Goal: Answer question/provide support: Share knowledge or assist other users

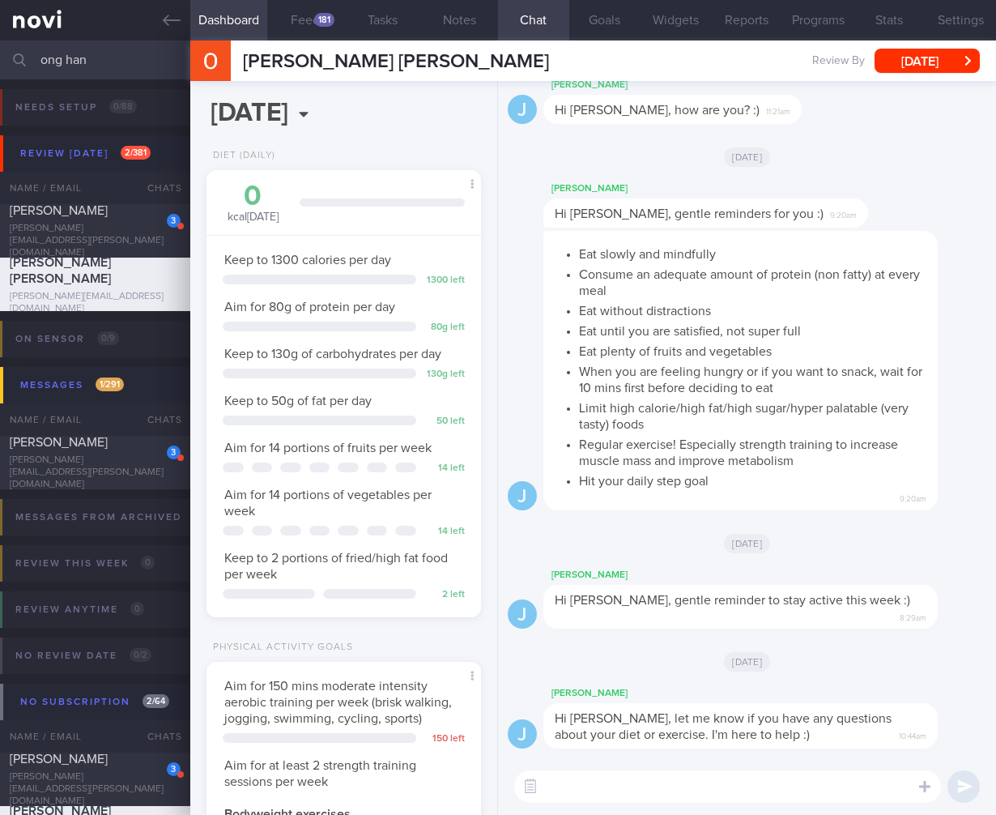
select select "7"
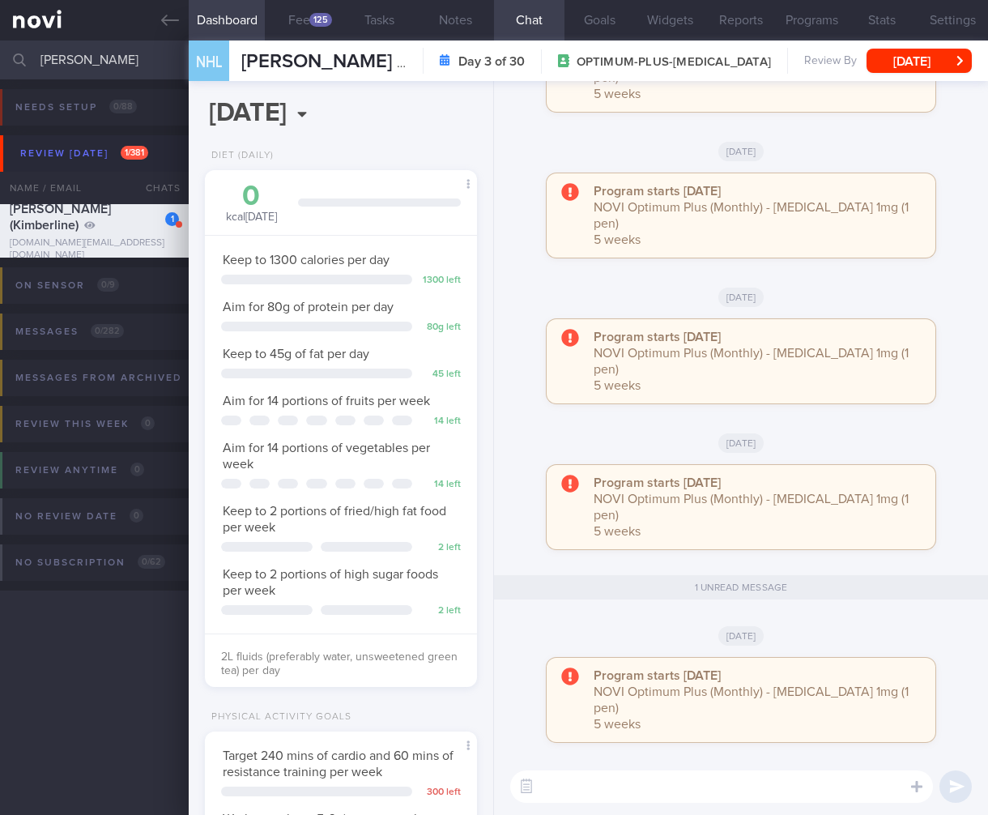
select select "7"
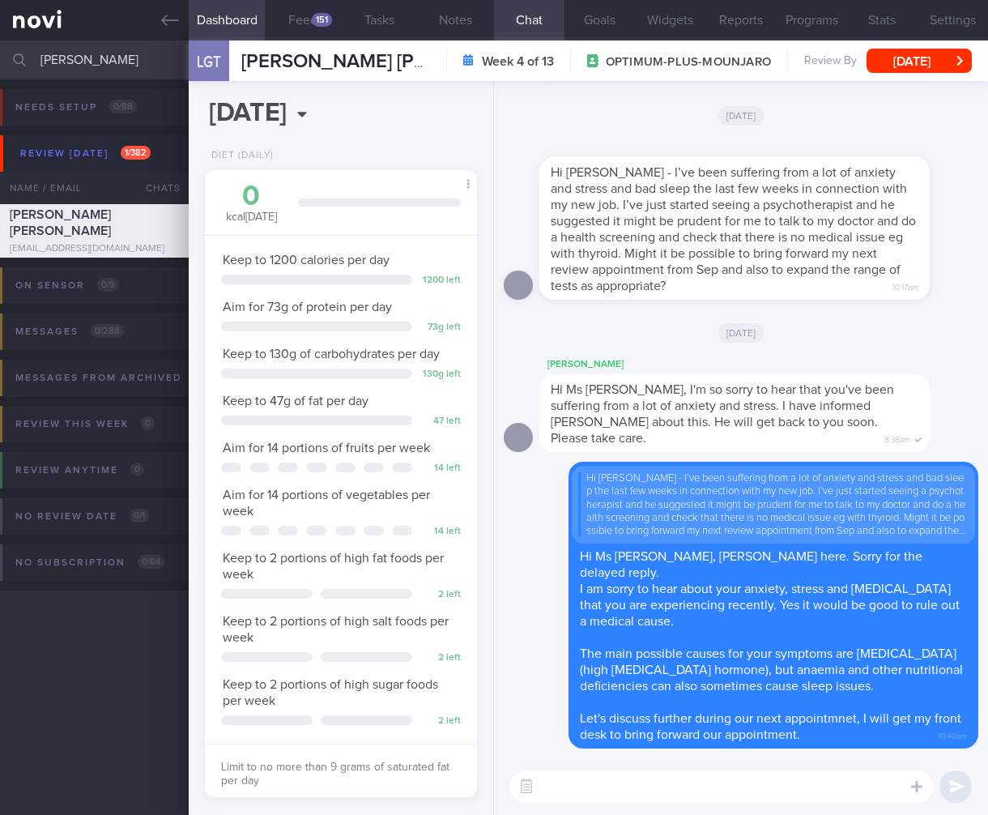
select select "7"
click at [315, 16] on div "151" at bounding box center [322, 20] width 20 height 14
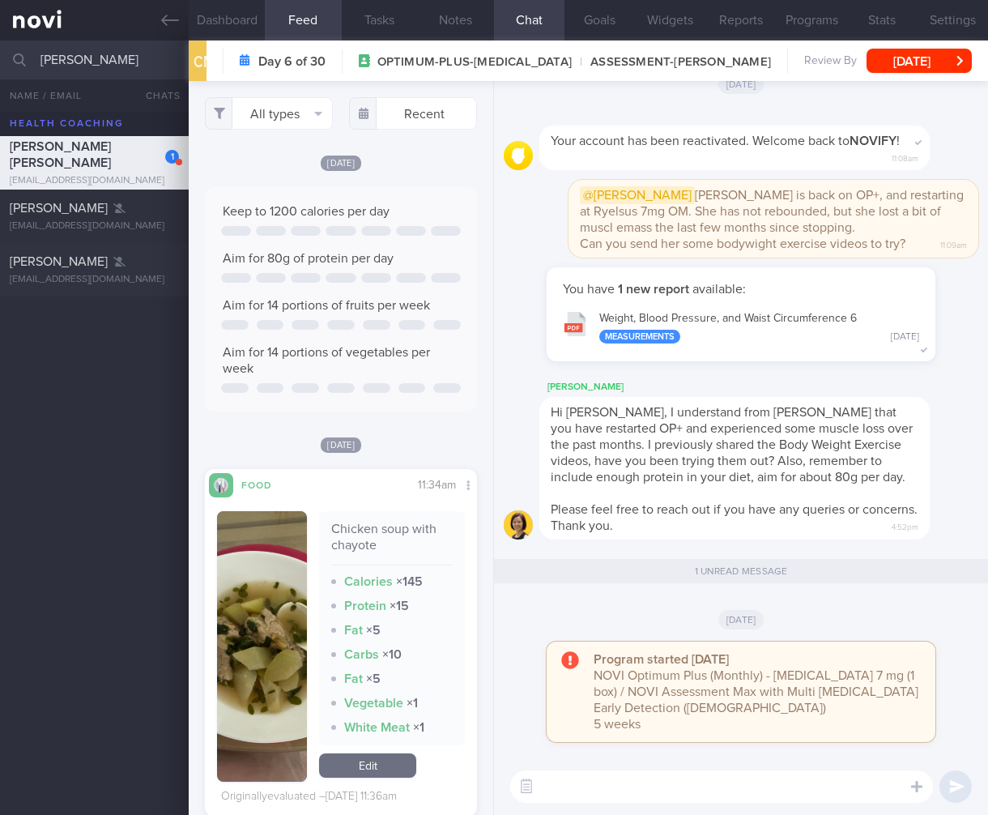
select select "7"
click at [271, 580] on img "button" at bounding box center [262, 646] width 90 height 271
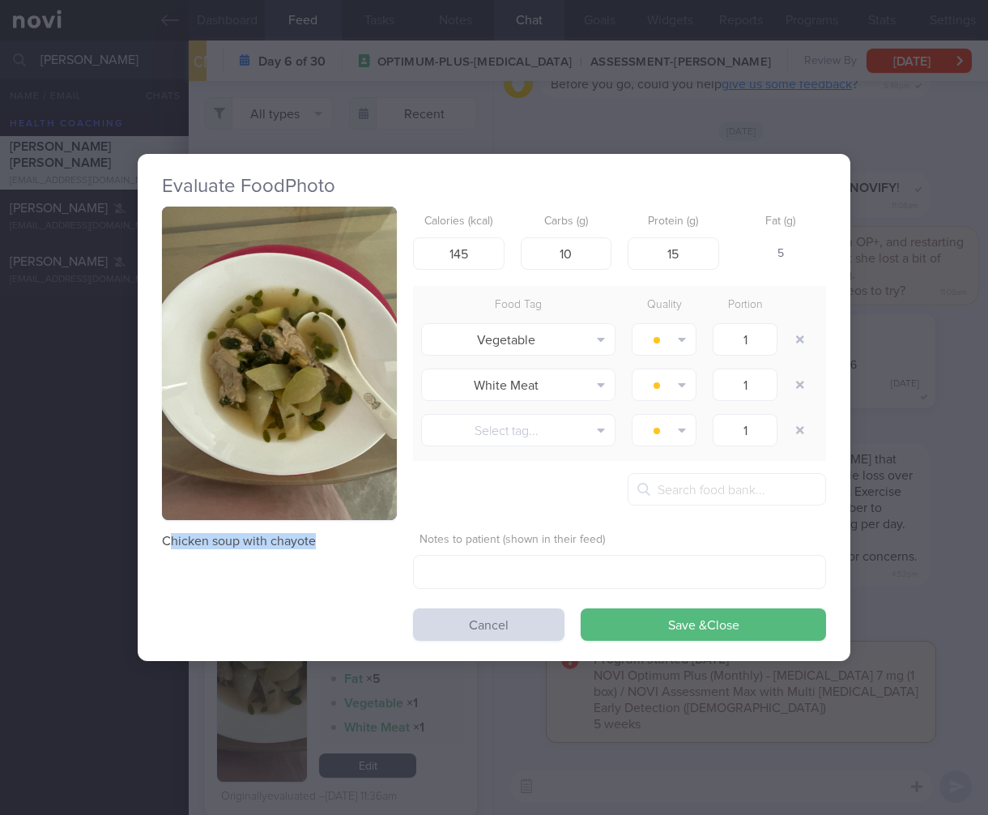
click at [361, 543] on div "Chicken soup with chayote Calories (kcal) 145 Carbs (g) 10 Protein (g) 15 Fat (…" at bounding box center [494, 424] width 664 height 434
click at [309, 676] on div "Evaluate Food Photo Chicken soup with chayote Calories (kcal) 145 Carbs (g) 10 …" at bounding box center [494, 407] width 713 height 815
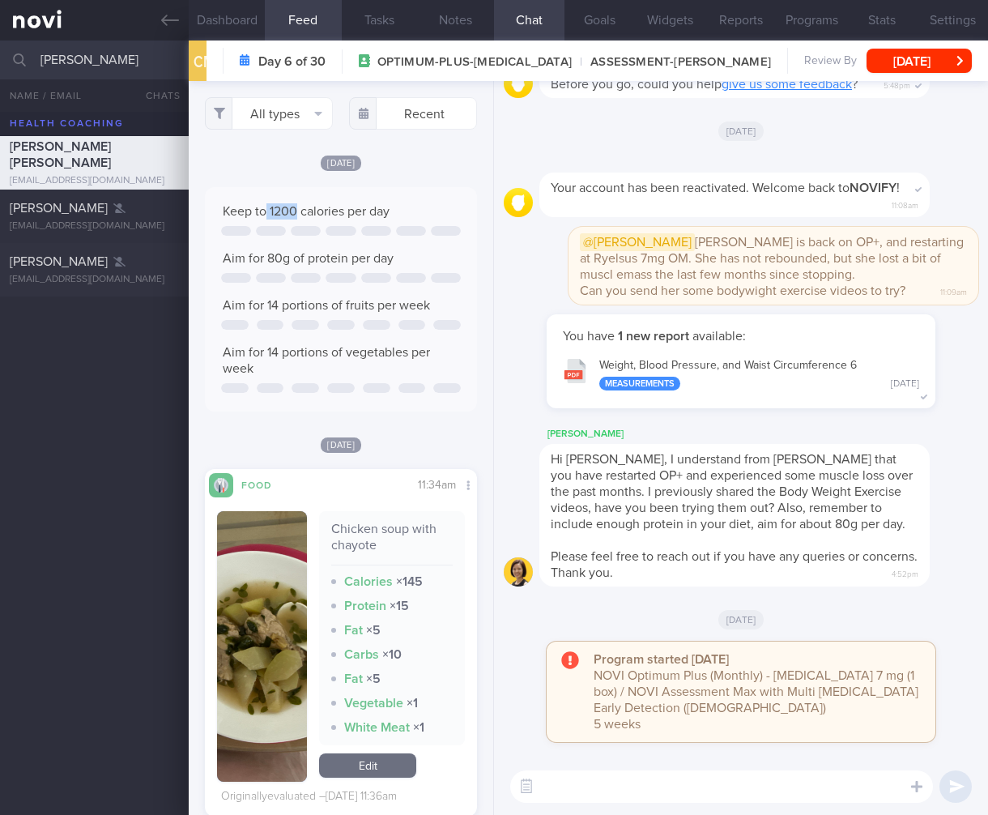
drag, startPoint x: 263, startPoint y: 231, endPoint x: 299, endPoint y: 230, distance: 35.6
click at [299, 218] on span "Keep to 1200 calories per day" at bounding box center [306, 211] width 167 height 13
click at [326, 283] on div at bounding box center [341, 278] width 30 height 10
